Goal: Check status

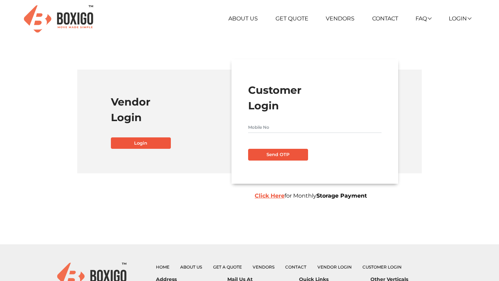
click at [279, 132] on input "text" at bounding box center [314, 127] width 133 height 11
click at [249, 123] on input "text" at bounding box center [314, 127] width 133 height 11
type input "7093599311"
click at [270, 156] on button "Send OTP" at bounding box center [278, 155] width 60 height 12
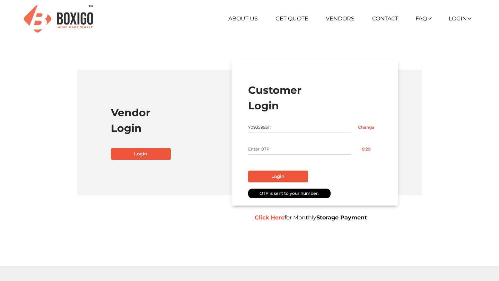
click at [268, 154] on input "text" at bounding box center [299, 149] width 103 height 11
drag, startPoint x: 249, startPoint y: 147, endPoint x: 287, endPoint y: 150, distance: 38.2
click at [290, 152] on input "text" at bounding box center [299, 149] width 103 height 11
click at [287, 150] on input "text" at bounding box center [299, 149] width 103 height 11
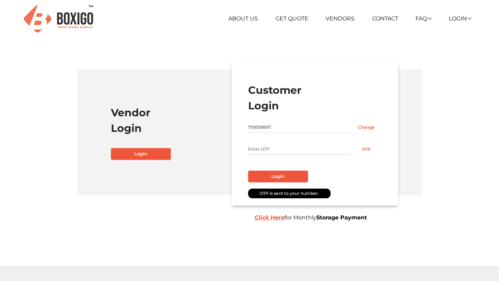
click at [287, 150] on input "text" at bounding box center [299, 149] width 103 height 11
type input "1111"
click at [291, 175] on button "Login" at bounding box center [278, 177] width 60 height 12
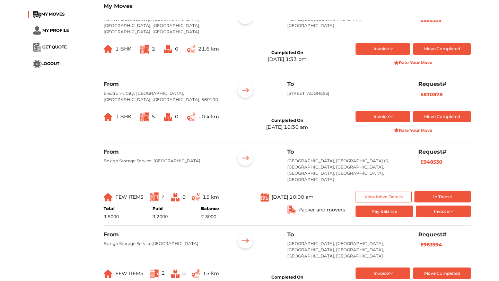
scroll to position [438, 0]
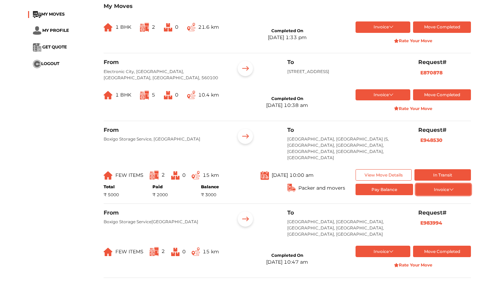
click at [452, 184] on button "Invoice" at bounding box center [443, 189] width 55 height 11
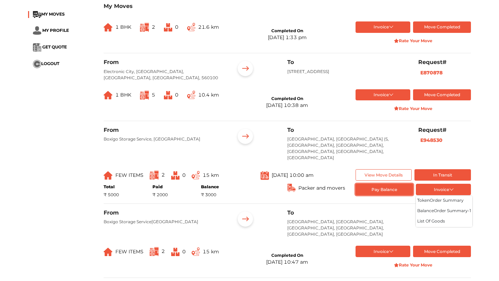
click at [391, 184] on button "Pay Balance" at bounding box center [385, 189] width 58 height 11
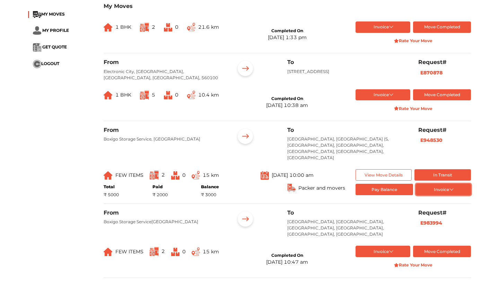
click at [454, 184] on button "Invoice" at bounding box center [443, 189] width 55 height 11
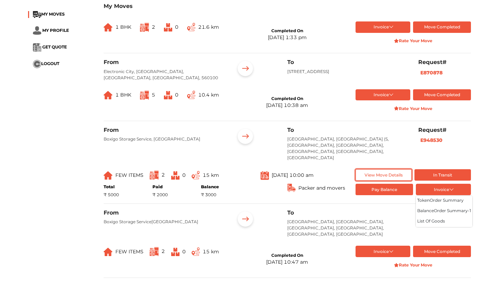
click at [365, 169] on button "View Move Details" at bounding box center [384, 174] width 56 height 11
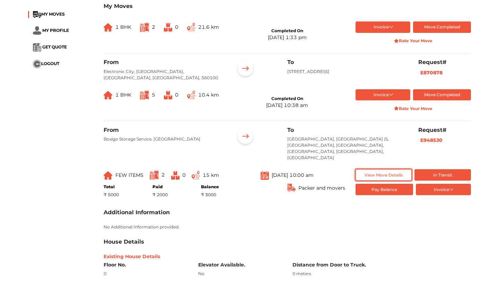
click at [365, 169] on button "View Move Details" at bounding box center [384, 174] width 56 height 11
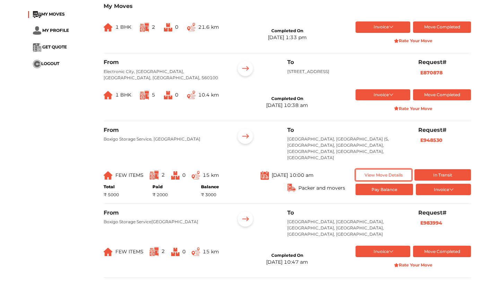
click at [365, 169] on button "View Move Details" at bounding box center [384, 174] width 56 height 11
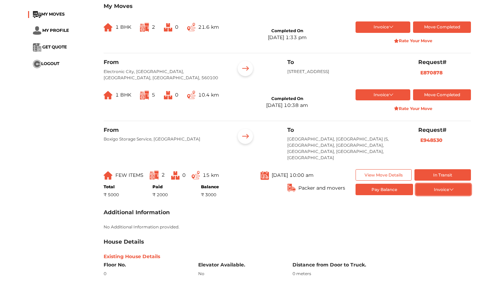
click at [445, 184] on button "Invoice" at bounding box center [443, 189] width 55 height 11
click at [444, 196] on button "token Order summary" at bounding box center [444, 201] width 56 height 10
click at [442, 184] on button "Invoice" at bounding box center [443, 189] width 55 height 11
click at [446, 207] on button "balance Order summary- 1" at bounding box center [444, 212] width 56 height 10
click at [446, 184] on button "Invoice" at bounding box center [443, 189] width 55 height 11
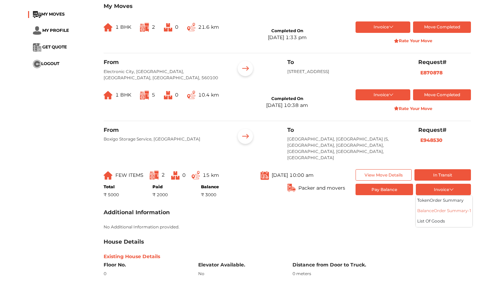
click at [436, 207] on button "balance Order summary- 1" at bounding box center [444, 212] width 56 height 10
